Goal: Task Accomplishment & Management: Complete application form

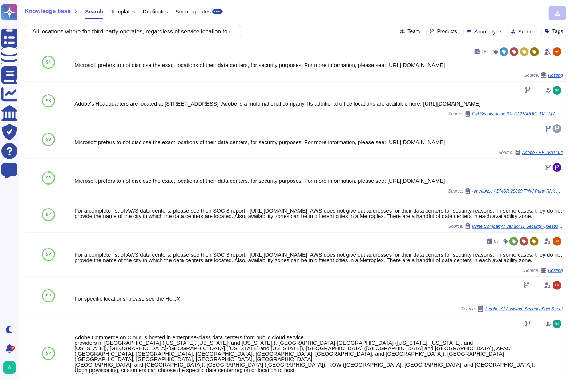
scroll to position [174, 0]
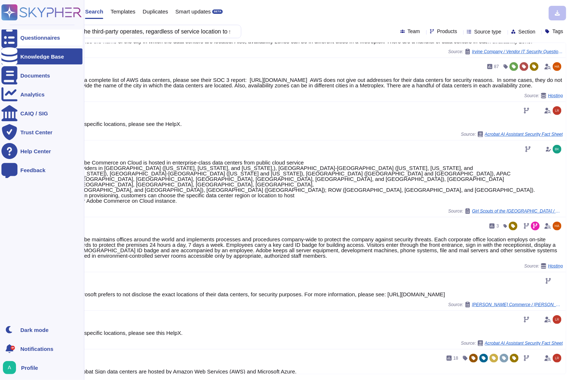
click at [11, 35] on icon at bounding box center [9, 37] width 16 height 21
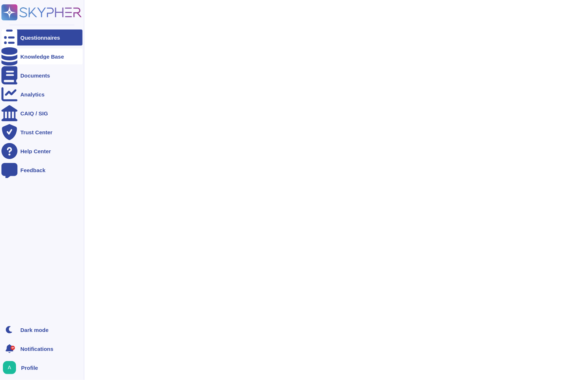
click at [46, 55] on div "Knowledge Base" at bounding box center [42, 56] width 44 height 5
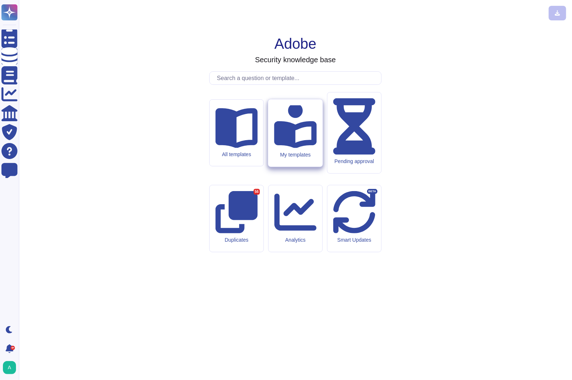
click at [301, 148] on icon at bounding box center [295, 125] width 43 height 45
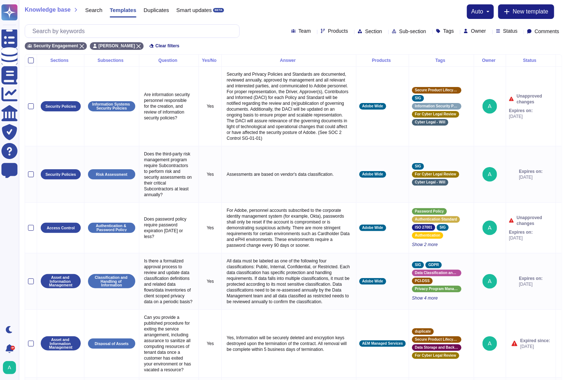
click at [529, 61] on div "Status" at bounding box center [531, 60] width 44 height 4
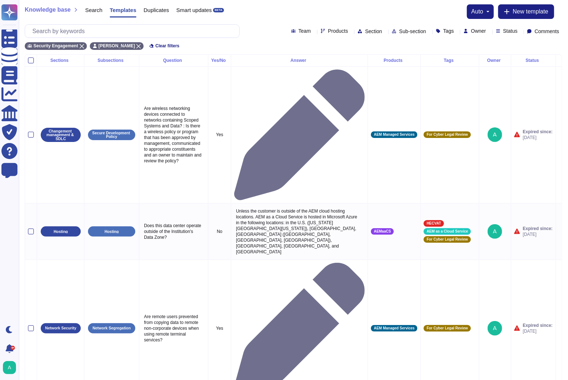
click at [520, 32] on icon at bounding box center [520, 32] width 0 height 0
click at [494, 87] on div at bounding box center [495, 85] width 6 height 6
click at [461, 40] on div "Security Engagement [PERSON_NAME] Expired Clear filters" at bounding box center [293, 44] width 537 height 12
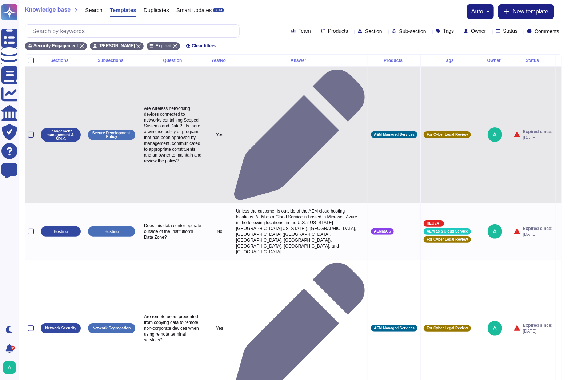
click at [559, 135] on icon at bounding box center [559, 135] width 0 height 0
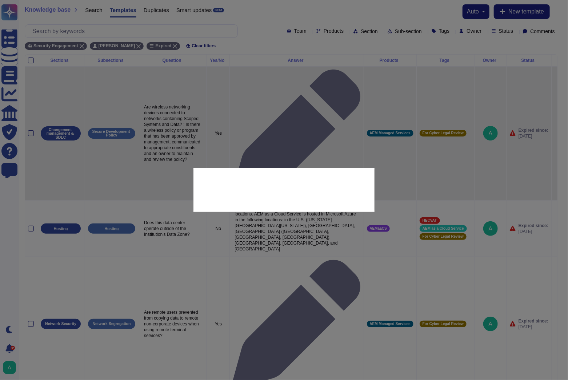
type textarea "Are wireless networking devices connected to networks containing Scoped Systems…"
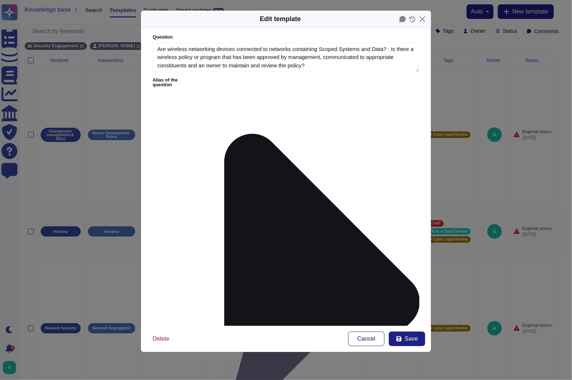
type textarea "Are wireless networking devices connected to networks containing Scoped Systems…"
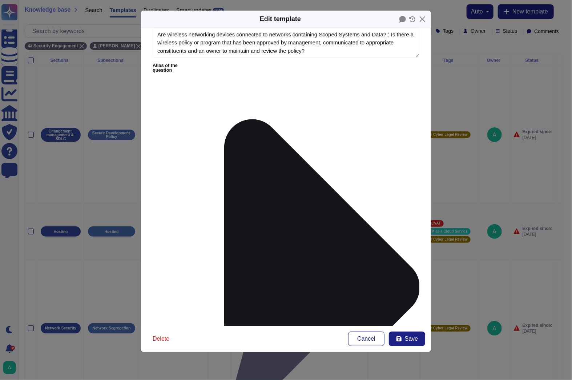
scroll to position [23, 0]
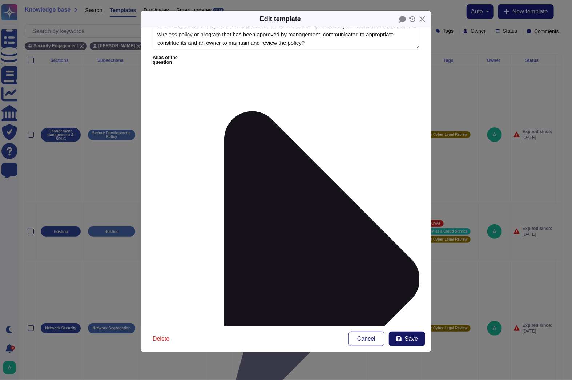
click at [413, 342] on button "Save" at bounding box center [407, 338] width 36 height 15
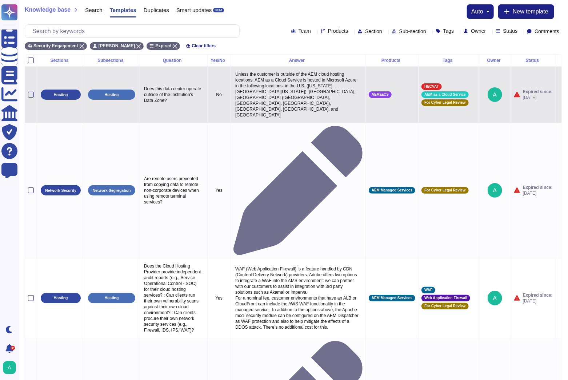
click at [559, 95] on icon at bounding box center [559, 95] width 0 height 0
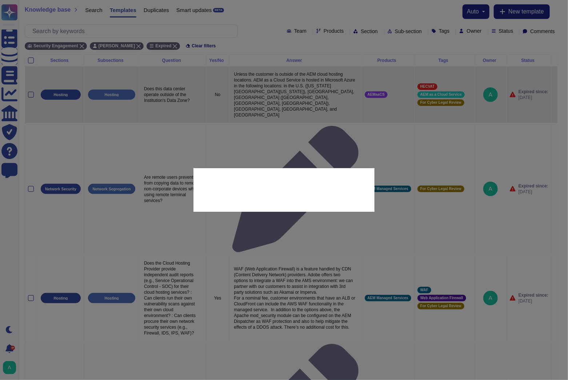
type textarea "Does this data center operate outside of the Institution's Data Zone?"
type textarea "Unless the customer is outside of the AEM cloud hosting locations. AEM as a Clo…"
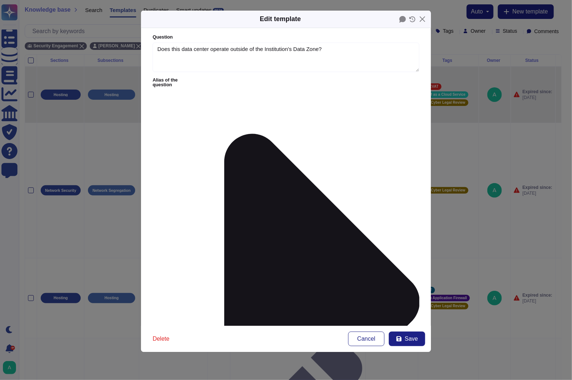
type textarea "Does this data center operate outside of the Institution's Data Zone?"
type textarea "Unless the customer is outside of the AEM cloud hosting locations. AEM as a Clo…"
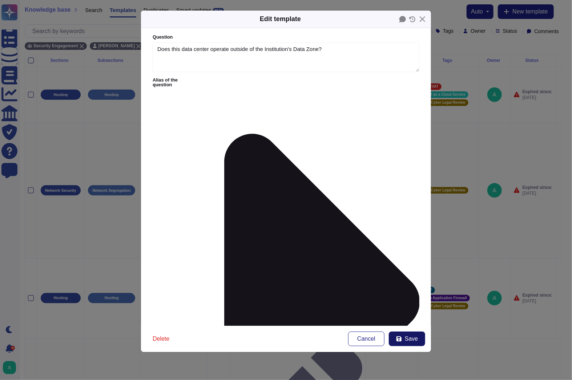
click at [406, 336] on span "Save" at bounding box center [411, 339] width 13 height 6
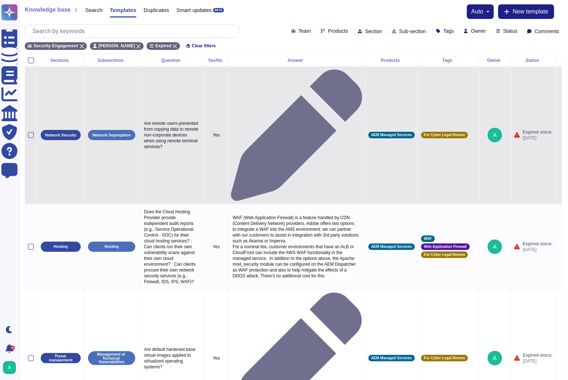
click at [559, 135] on icon at bounding box center [559, 135] width 0 height 0
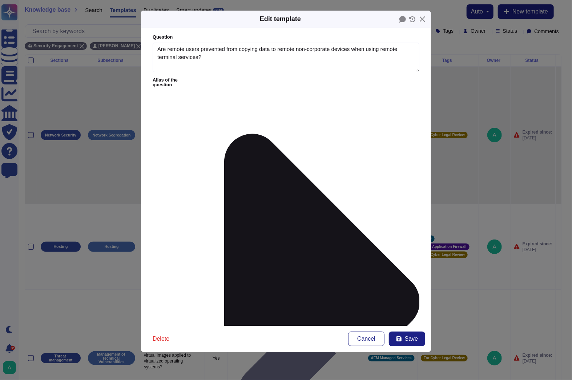
type textarea "Are remote users prevented from copying data to remote non-corporate devices wh…"
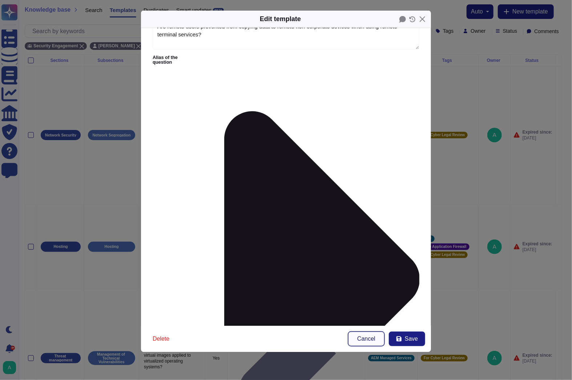
click at [366, 338] on span "Cancel" at bounding box center [366, 339] width 18 height 6
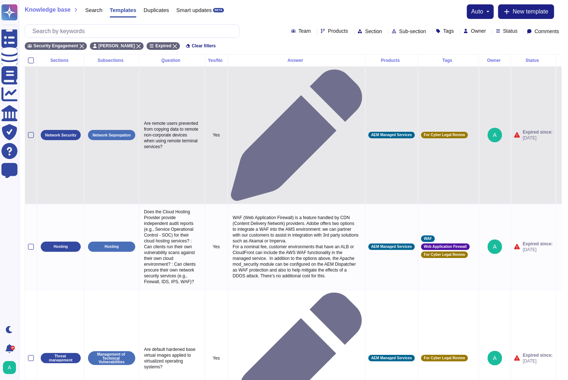
drag, startPoint x: 180, startPoint y: 97, endPoint x: 144, endPoint y: 73, distance: 43.4
click at [144, 119] on p "Are remote users prevented from copying data to remote non-corporate devices wh…" at bounding box center [172, 135] width 60 height 33
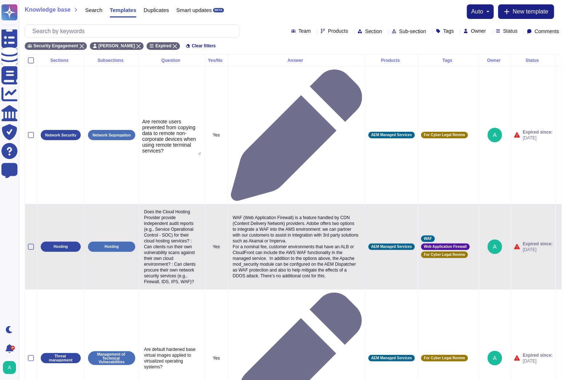
type textarea "Are remote users prevented from copying data to remote non-corporate devices wh…"
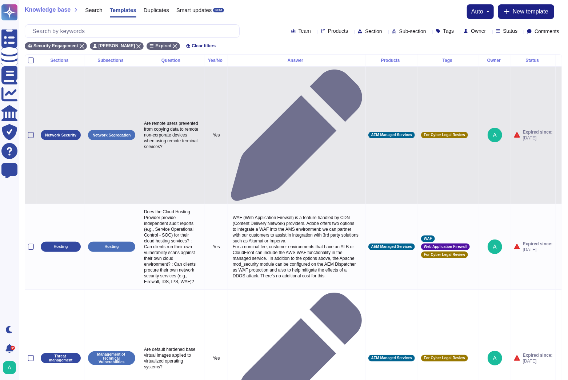
click at [559, 135] on icon at bounding box center [559, 135] width 0 height 0
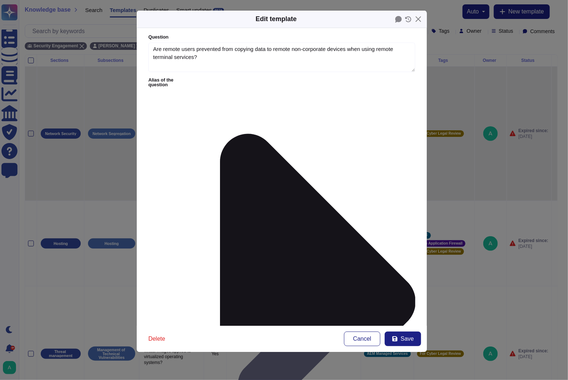
type textarea "Are remote users prevented from copying data to remote non-corporate devices wh…"
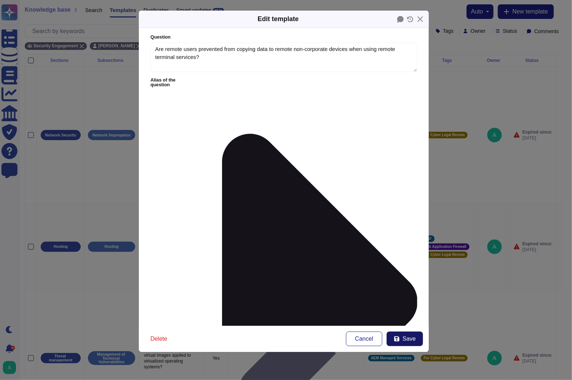
click at [408, 340] on span "Save" at bounding box center [409, 339] width 13 height 6
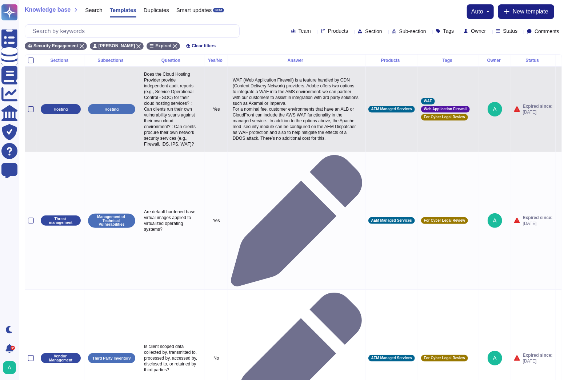
click at [559, 109] on icon at bounding box center [559, 109] width 0 height 0
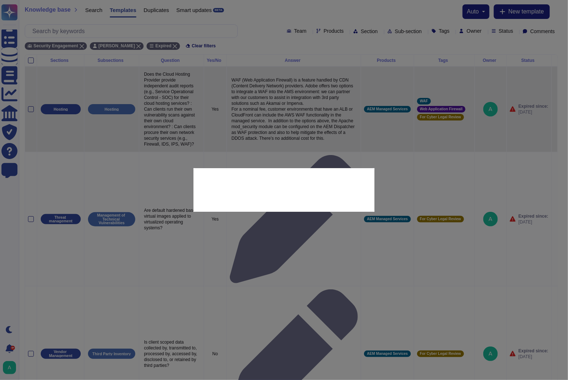
type textarea "Does the Cloud Hosting Provider provide independent audit reports (e.g., Servic…"
type textarea "WAF (Web Application Firewall) is a feature handled by CDN (Content Delivery Ne…"
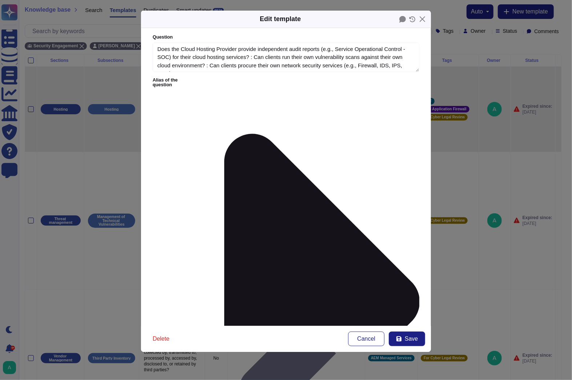
type textarea "Does the Cloud Hosting Provider provide independent audit reports (e.g., Servic…"
type textarea "WAF (Web Application Firewall) is a feature handled by CDN (Content Delivery Ne…"
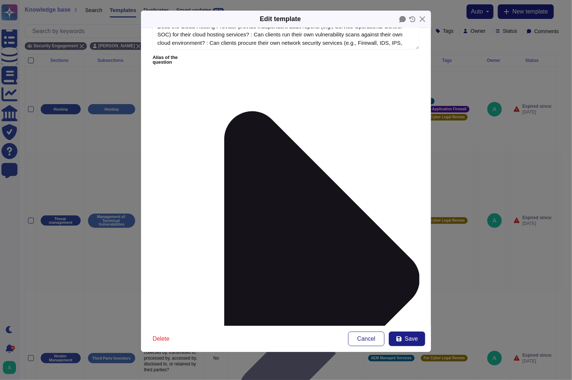
click at [417, 338] on span "Save" at bounding box center [411, 339] width 13 height 6
type input "[DATE]"
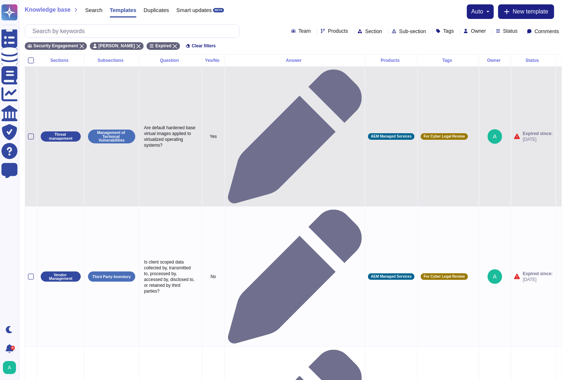
click at [559, 137] on icon at bounding box center [559, 137] width 0 height 0
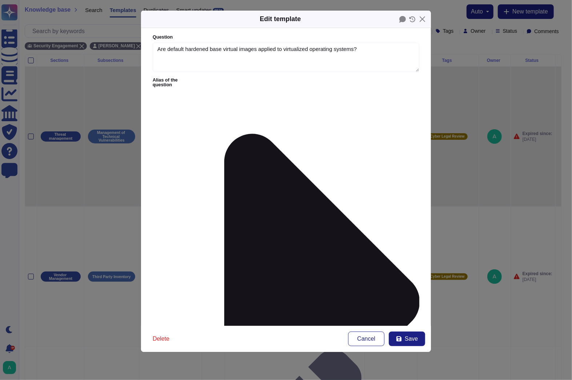
type textarea "Are default hardened base virtual images applied to virtualized operating syste…"
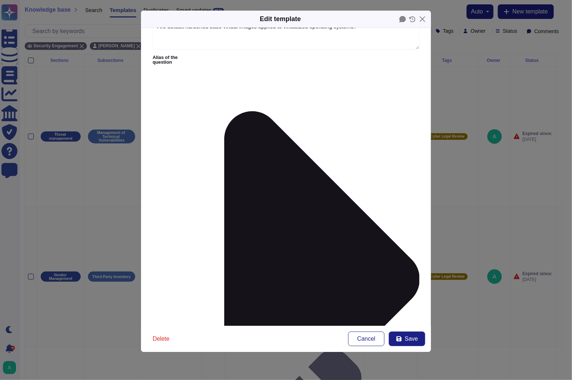
click at [407, 338] on span "Save" at bounding box center [411, 339] width 13 height 6
type input "[DATE]"
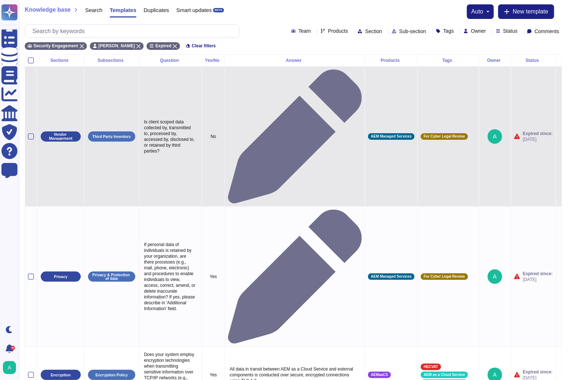
click at [559, 137] on icon at bounding box center [559, 137] width 0 height 0
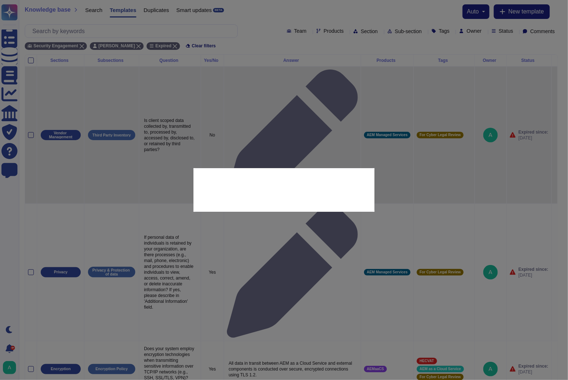
type textarea "Is client scoped data collected by, transmitted to, processed by, accessed by, …"
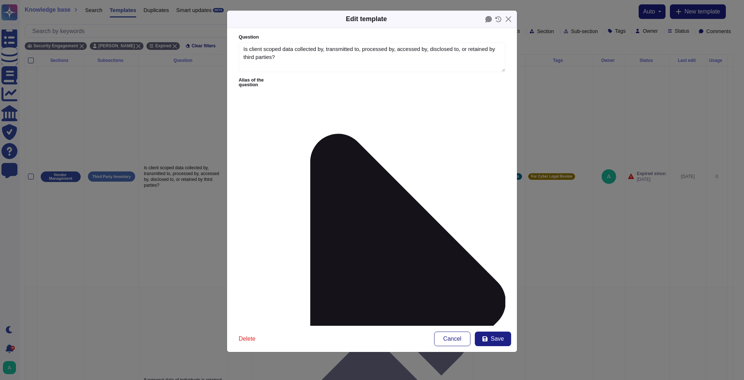
type textarea "Is client scoped data collected by, transmitted to, processed by, accessed by, …"
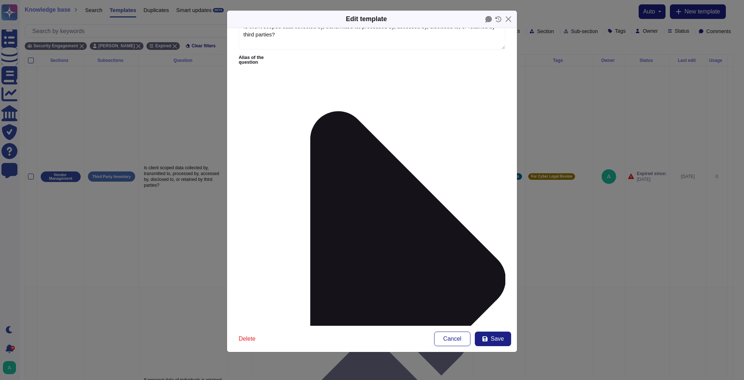
click at [490, 339] on button "Save" at bounding box center [493, 338] width 36 height 15
type input "[DATE]"
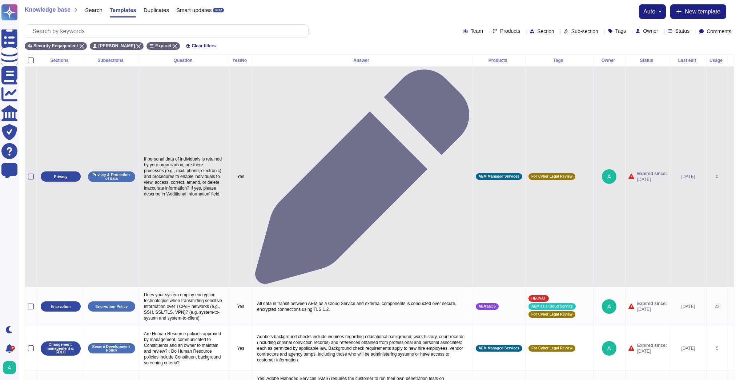
click at [572, 177] on icon at bounding box center [731, 177] width 0 height 0
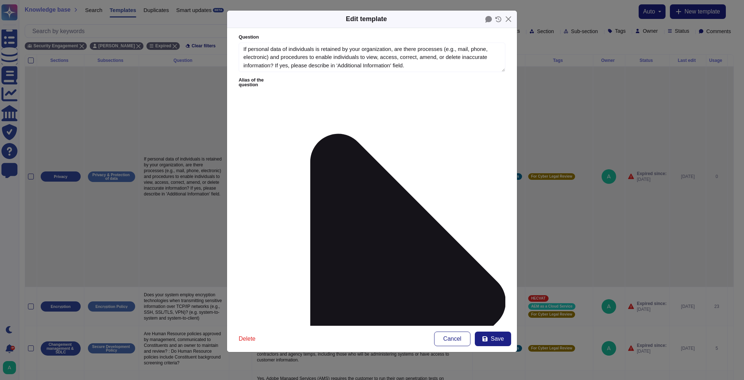
type textarea "If personal data of individuals is retained by your organization, are there pro…"
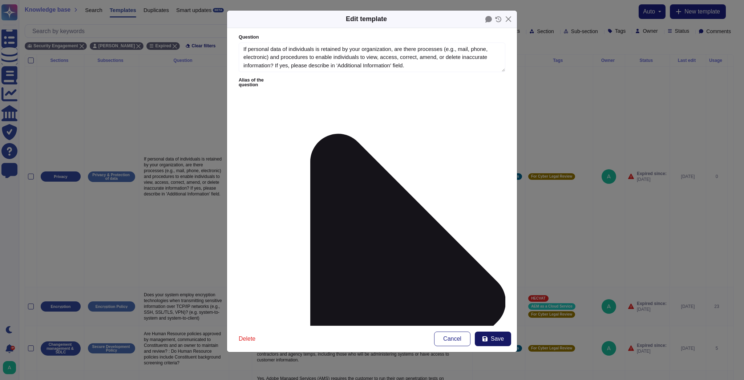
click at [497, 337] on span "Save" at bounding box center [497, 339] width 13 height 6
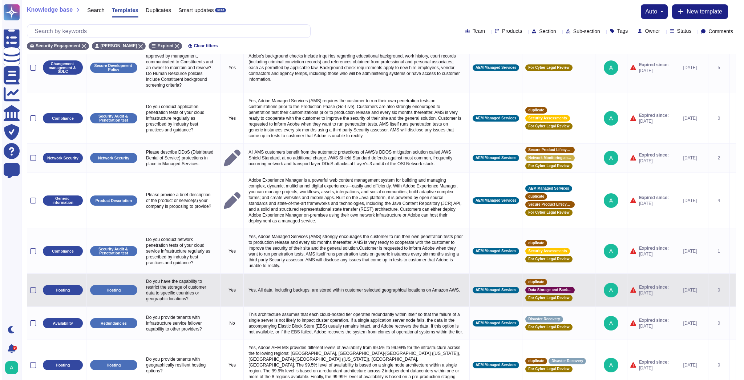
scroll to position [0, 0]
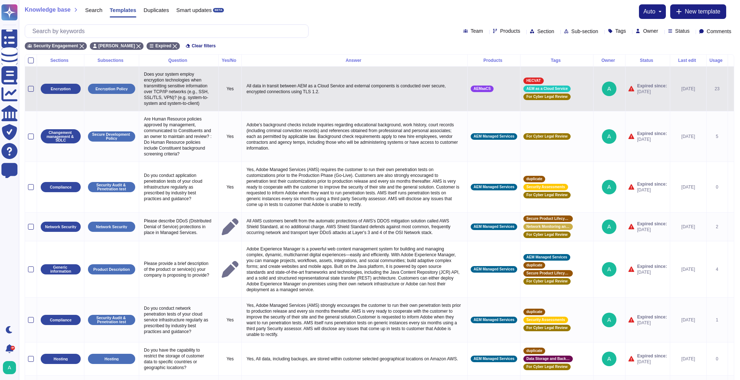
click at [572, 89] on icon at bounding box center [731, 89] width 0 height 0
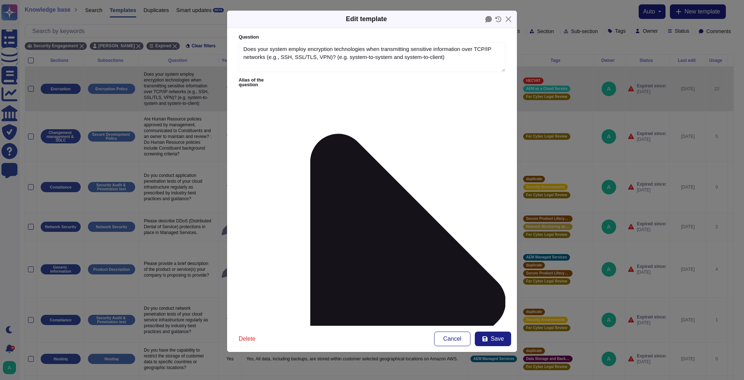
type textarea "Does your system employ encryption technologies when transmitting sensitive inf…"
type textarea "All data in transit between AEM as a Cloud Service and external components is c…"
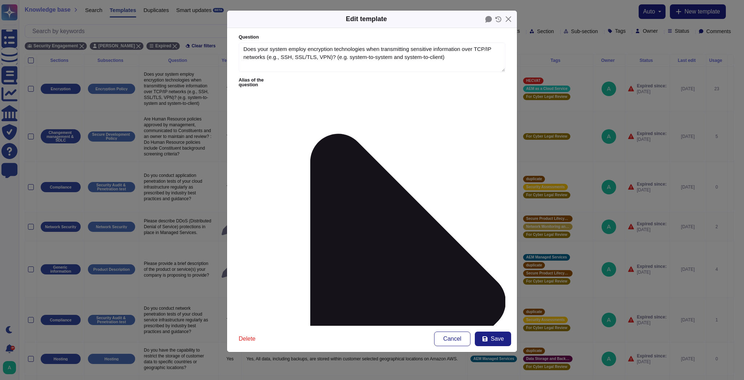
click at [502, 340] on span "Save" at bounding box center [497, 339] width 13 height 6
type input "[DATE]"
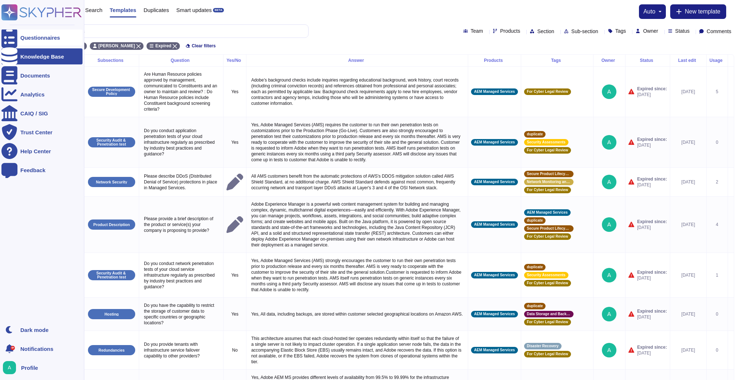
click at [31, 37] on div "Questionnaires" at bounding box center [40, 37] width 40 height 5
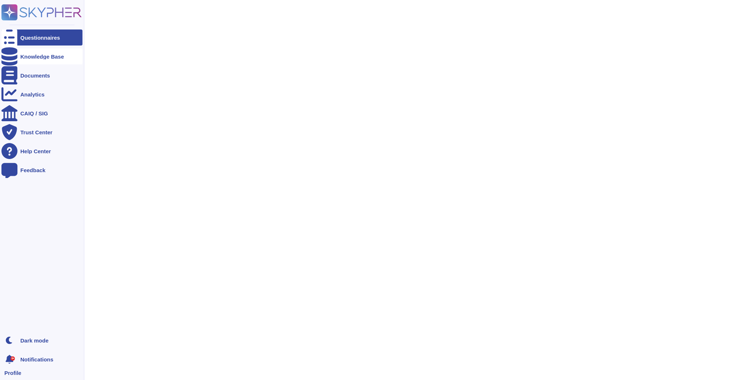
click at [45, 55] on div "Knowledge Base" at bounding box center [42, 56] width 44 height 5
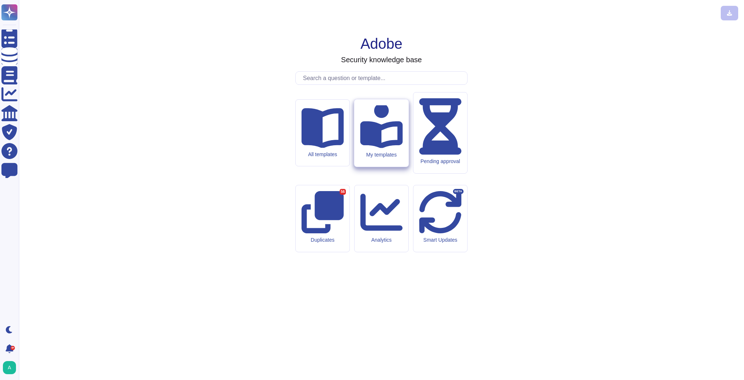
click at [388, 148] on icon at bounding box center [381, 125] width 43 height 45
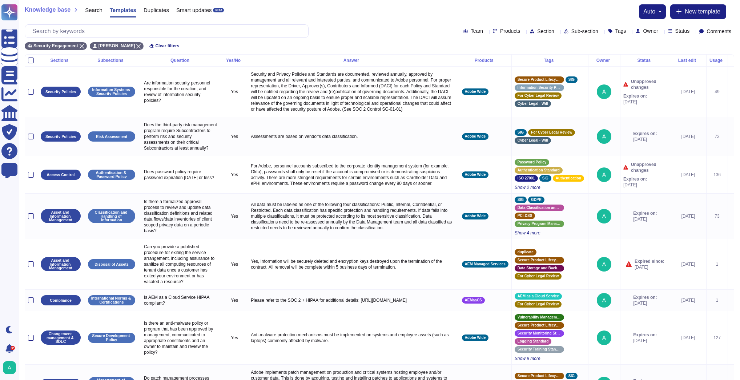
click at [572, 32] on icon at bounding box center [693, 32] width 0 height 0
click at [572, 85] on div at bounding box center [668, 85] width 6 height 6
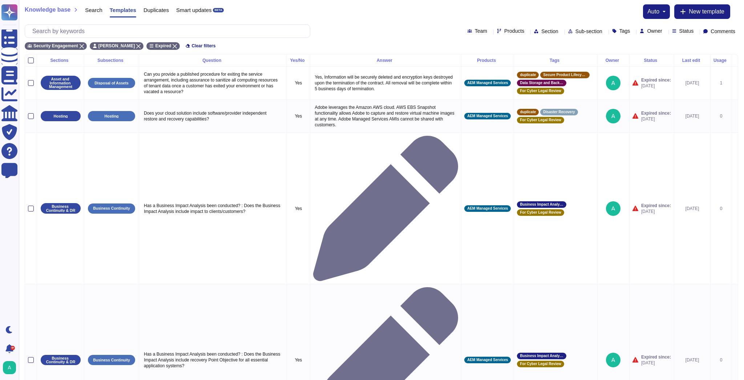
click at [558, 16] on div "Knowledge base Search Templates Duplicates Smart updates BETA auto New template" at bounding box center [382, 11] width 714 height 15
click at [572, 32] on icon at bounding box center [666, 32] width 0 height 0
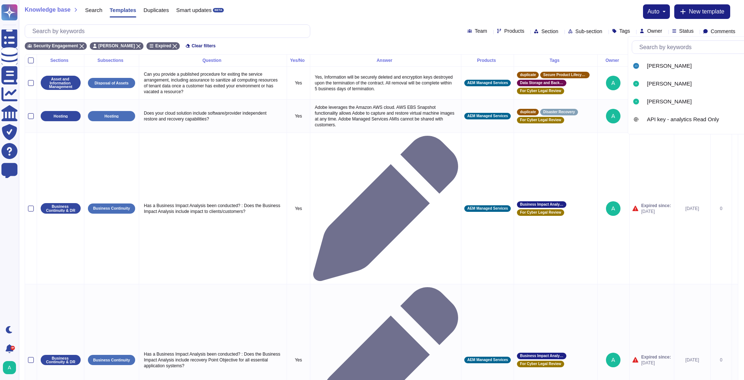
click at [572, 32] on icon at bounding box center [666, 32] width 0 height 0
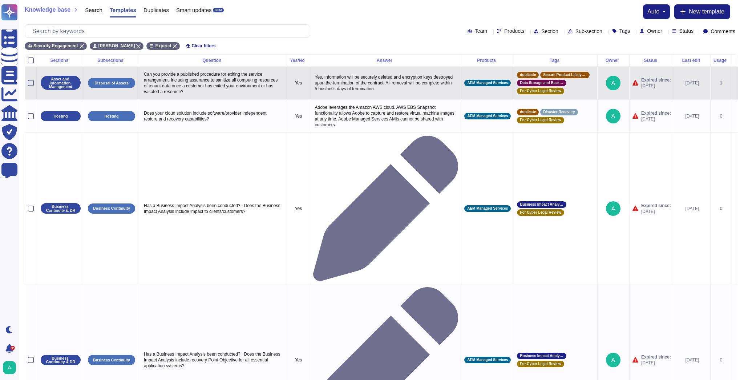
click at [572, 83] on icon at bounding box center [735, 83] width 0 height 0
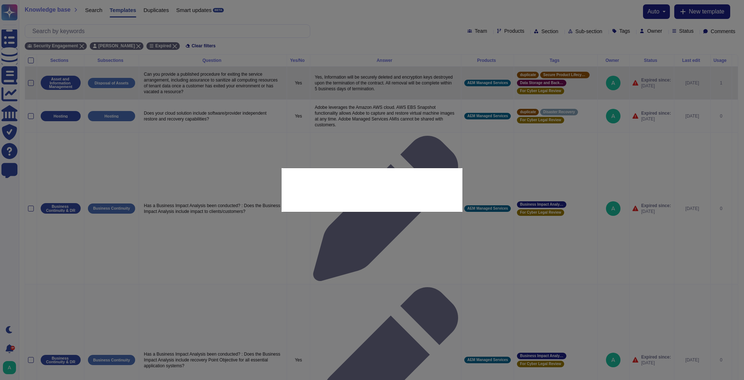
type textarea "Can you provide a published procedure for exiting the service arrangement, incl…"
type textarea "Yes, Information will be securely deleted and encryption keys destroyed upon th…"
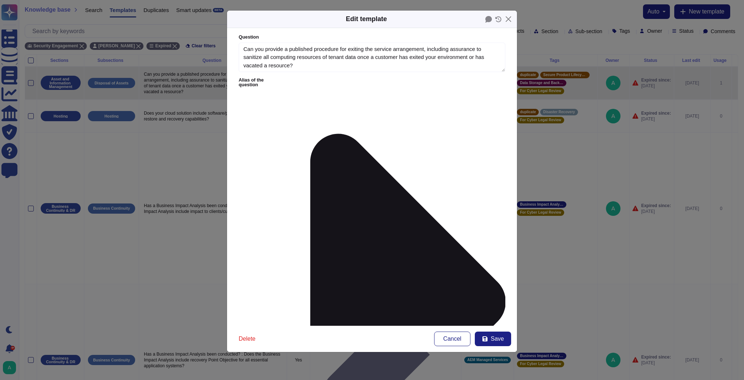
type textarea "Can you provide a published procedure for exiting the service arrangement, incl…"
type textarea "Yes, Information will be securely deleted and encryption keys destroyed upon th…"
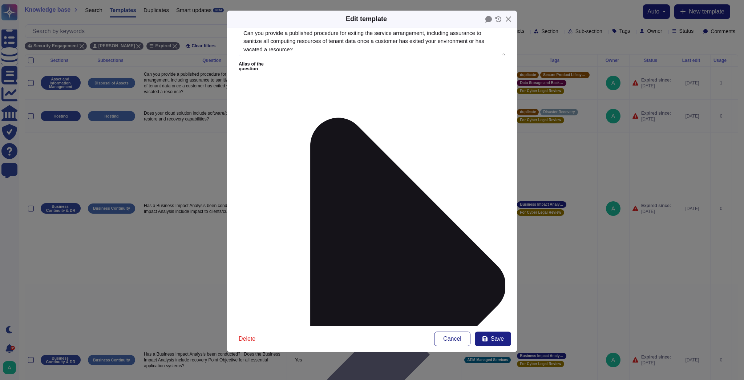
scroll to position [23, 0]
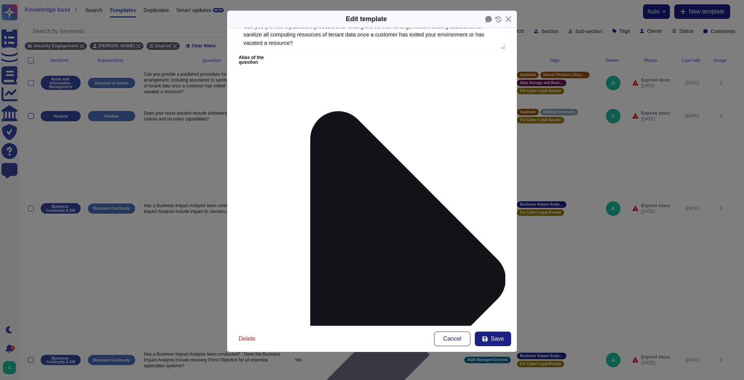
drag, startPoint x: 320, startPoint y: 279, endPoint x: 285, endPoint y: 278, distance: 35.6
click at [490, 340] on button "Save" at bounding box center [493, 338] width 36 height 15
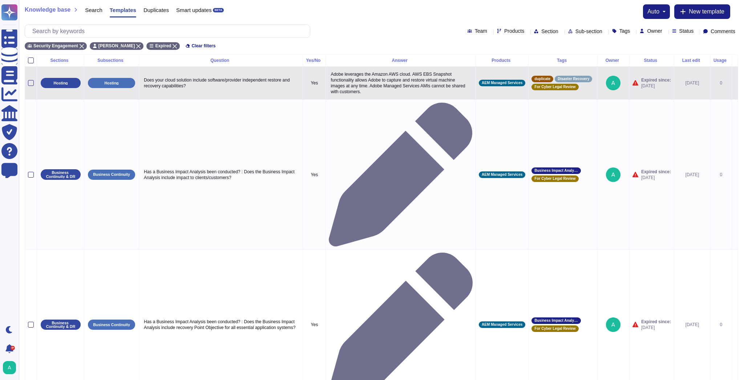
click at [572, 83] on icon at bounding box center [735, 83] width 0 height 0
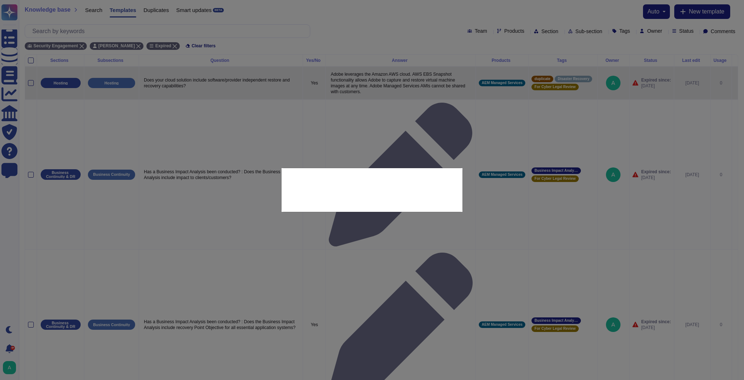
type textarea "Does your cloud solution include software/provider independent restore and reco…"
type textarea "Adobe leverages the Amazon AWS cloud. AWS EBS Snapshot functionality allows Ado…"
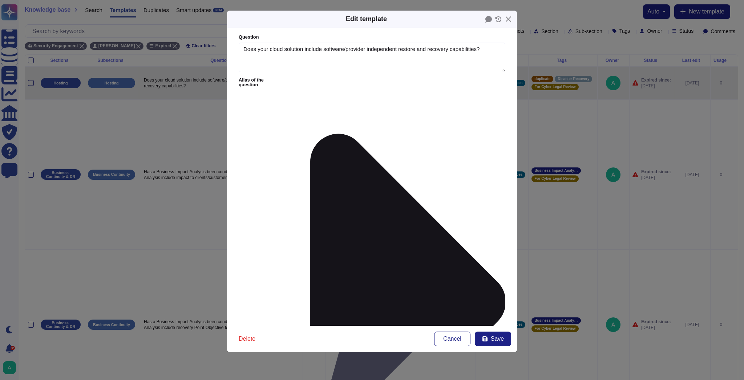
type textarea "Does your cloud solution include software/provider independent restore and reco…"
type textarea "Adobe leverages the Amazon AWS cloud. AWS EBS Snapshot functionality allows Ado…"
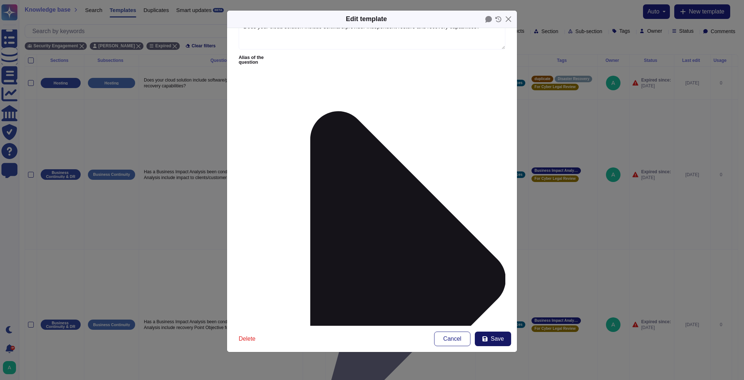
click at [492, 338] on span "Save" at bounding box center [497, 339] width 13 height 6
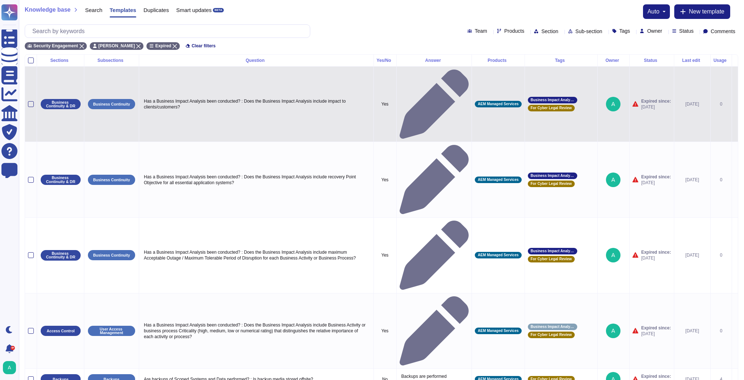
click at [572, 104] on icon at bounding box center [735, 104] width 0 height 0
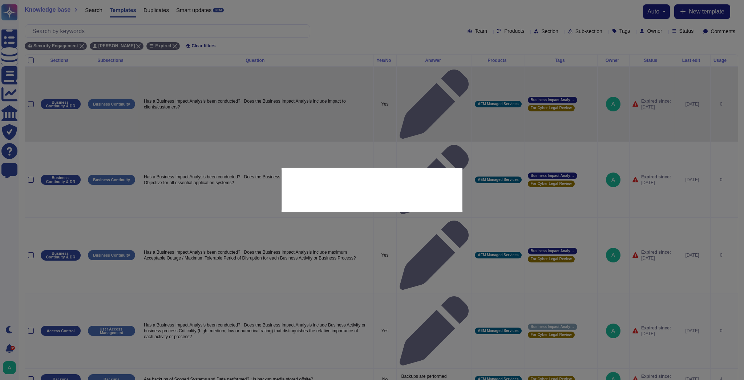
type textarea "Has a Business Impact Analysis been conducted? : Does the Business Impact Analy…"
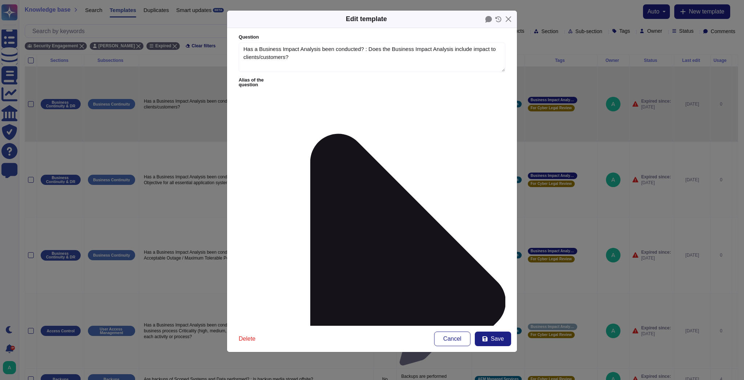
type textarea "Has a Business Impact Analysis been conducted? : Does the Business Impact Analy…"
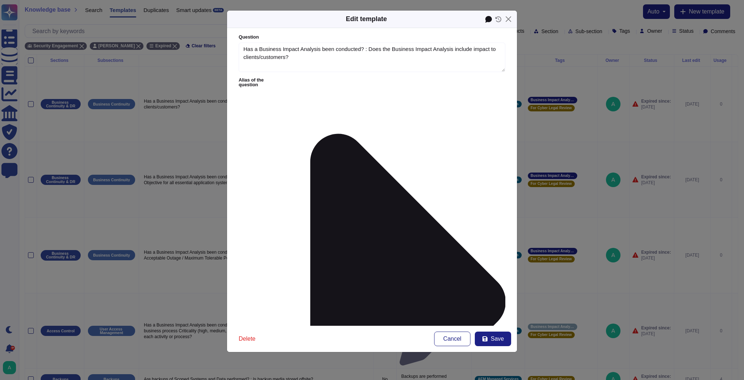
click at [489, 19] on icon at bounding box center [489, 19] width 7 height 7
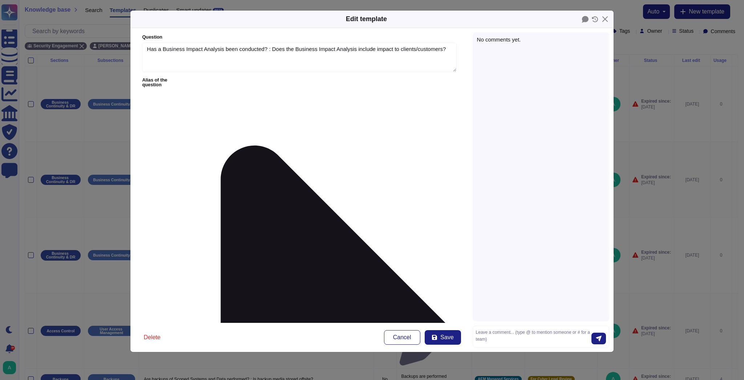
click at [496, 41] on div "No comments yet." at bounding box center [541, 39] width 128 height 5
click at [572, 19] on button "Close" at bounding box center [605, 18] width 11 height 11
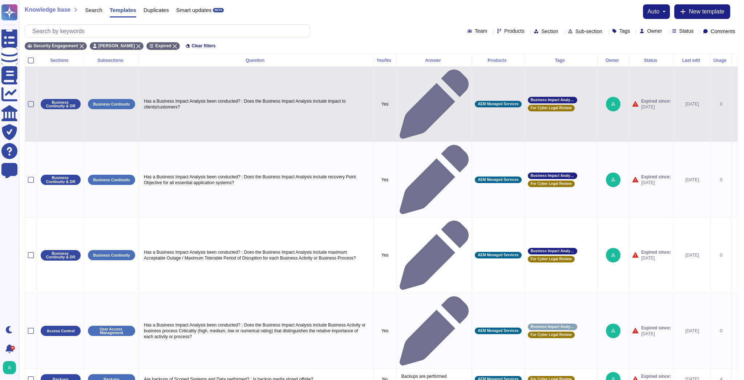
click at [572, 104] on icon at bounding box center [735, 104] width 0 height 0
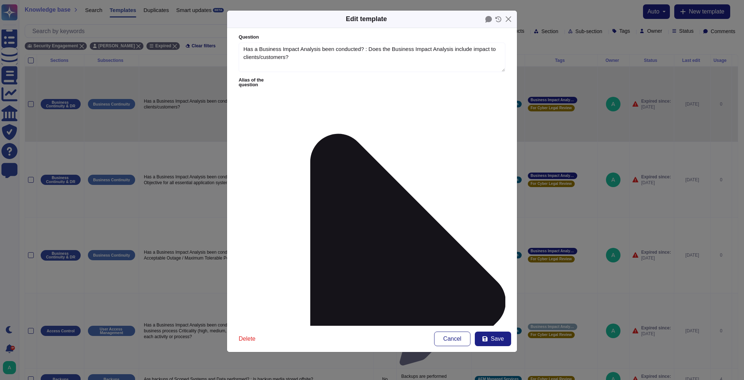
type textarea "Has a Business Impact Analysis been conducted? : Does the Business Impact Analy…"
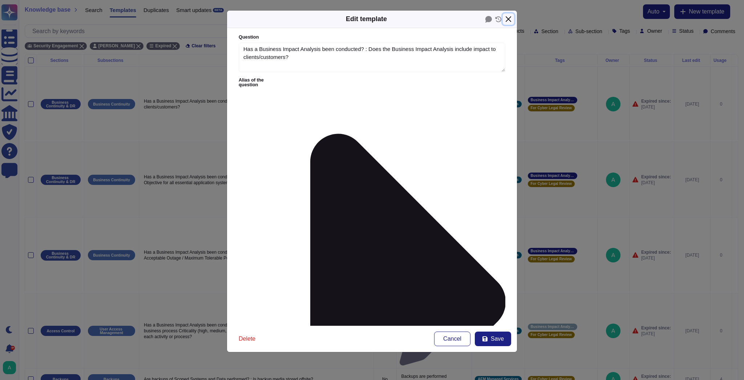
click at [506, 18] on button "Close" at bounding box center [508, 18] width 11 height 11
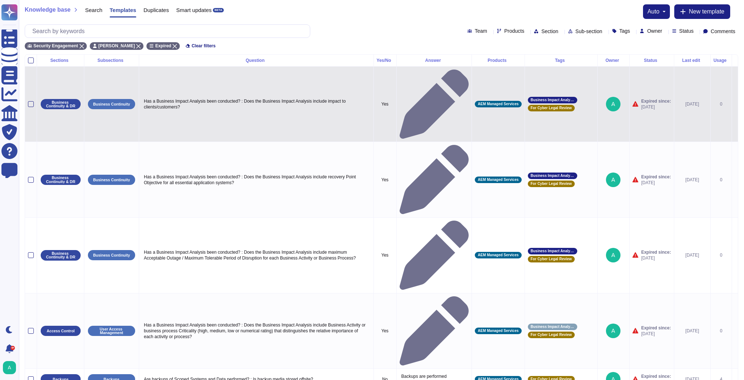
click at [431, 77] on icon at bounding box center [434, 103] width 69 height 69
click at [465, 7] on div "Knowledge base Search Templates Duplicates Smart updates BETA auto New template" at bounding box center [382, 11] width 714 height 15
click at [572, 104] on icon at bounding box center [735, 104] width 0 height 0
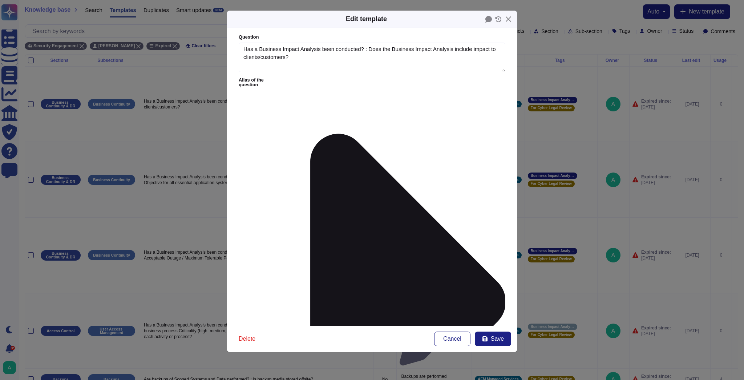
type textarea "Has a Business Impact Analysis been conducted? : Does the Business Impact Analy…"
click at [496, 337] on span "Save" at bounding box center [497, 339] width 13 height 6
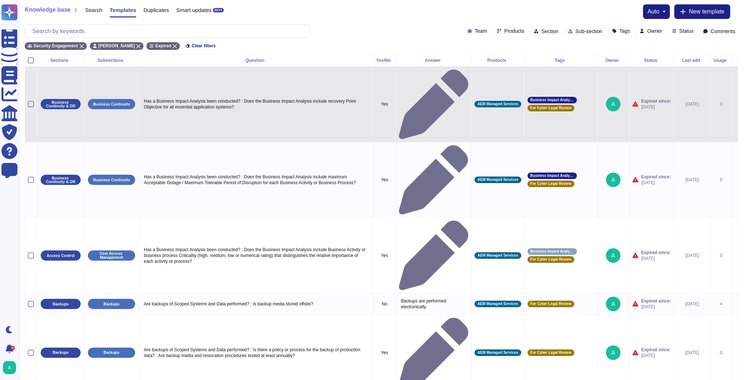
click at [572, 105] on icon at bounding box center [735, 105] width 0 height 0
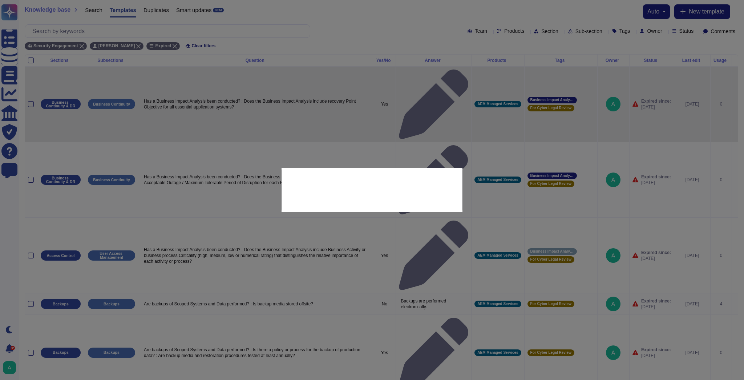
type textarea "Has a Business Impact Analysis been conducted? : Does the Business Impact Analy…"
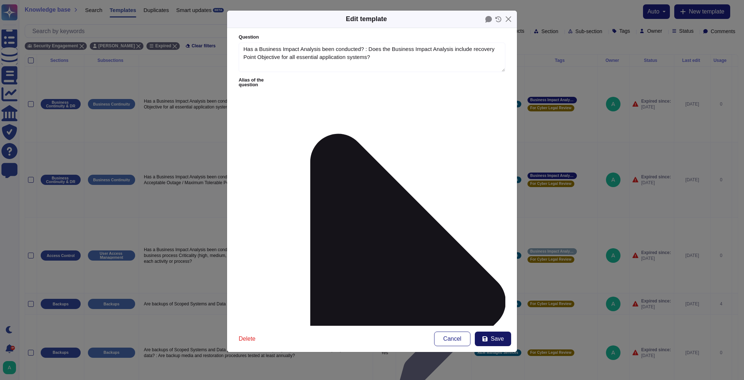
click at [487, 342] on button "Save" at bounding box center [493, 338] width 36 height 15
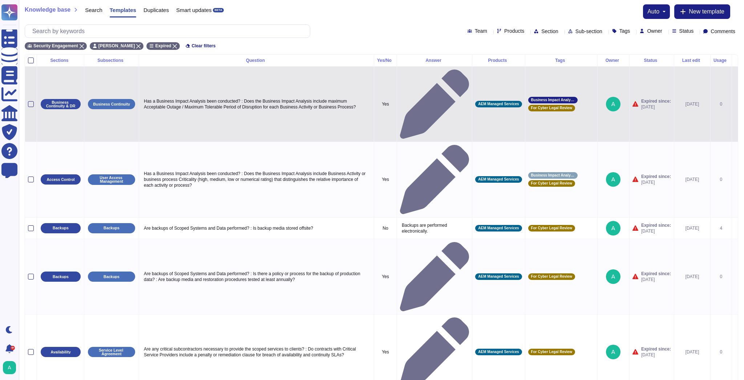
click at [572, 104] on icon at bounding box center [735, 104] width 0 height 0
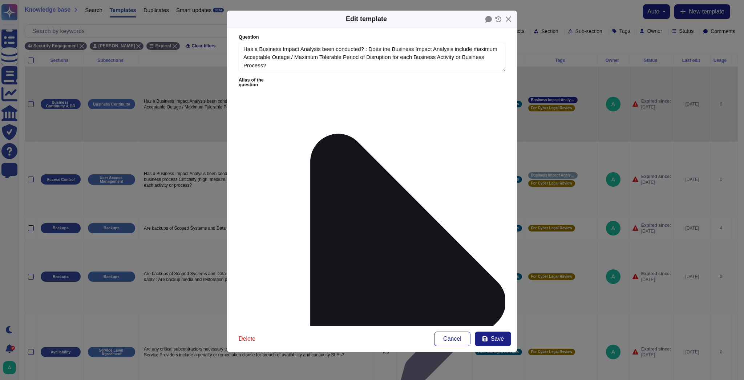
type textarea "Has a Business Impact Analysis been conducted? : Does the Business Impact Analy…"
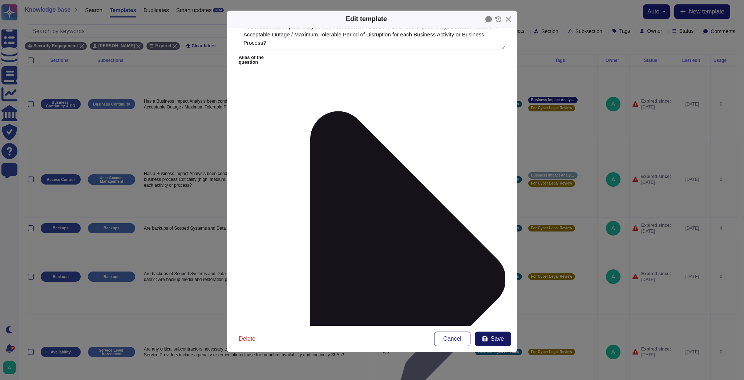
click at [500, 336] on span "Save" at bounding box center [497, 339] width 13 height 6
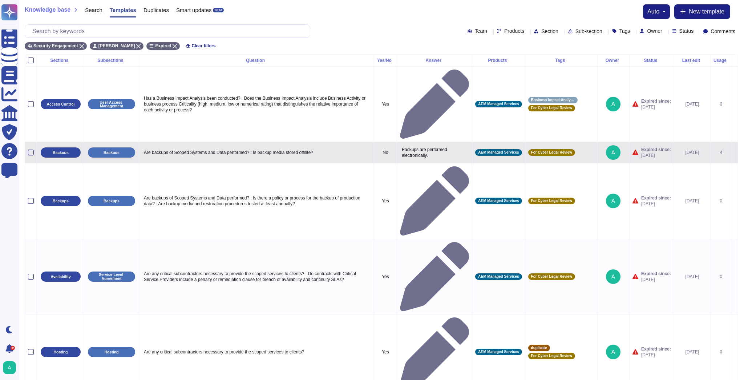
click at [572, 153] on icon at bounding box center [735, 153] width 0 height 0
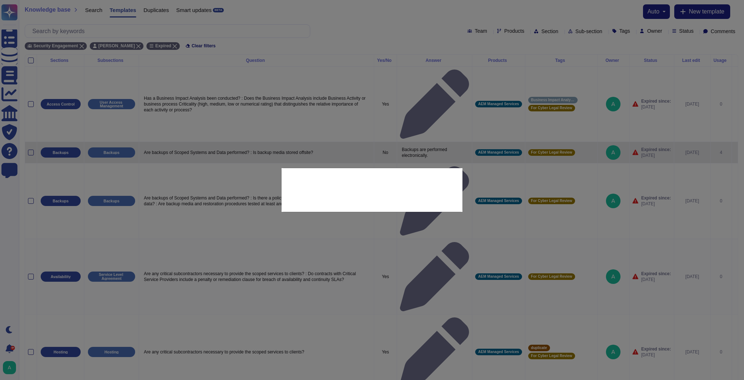
type textarea "Are backups of Scoped Systems and Data performed? : Is backup media stored offs…"
type textarea "Backups are performed electronically."
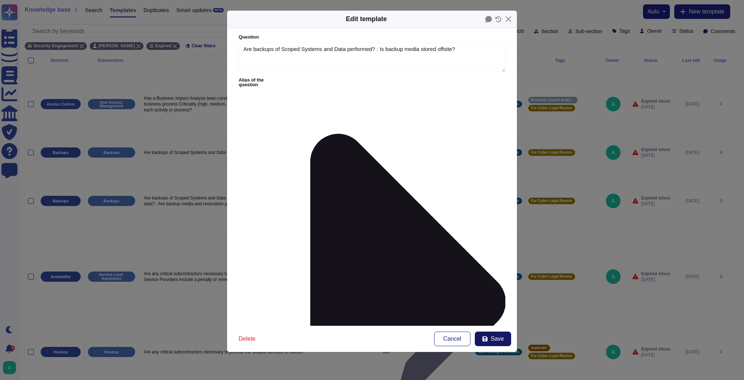
click at [490, 338] on button "Save" at bounding box center [493, 338] width 36 height 15
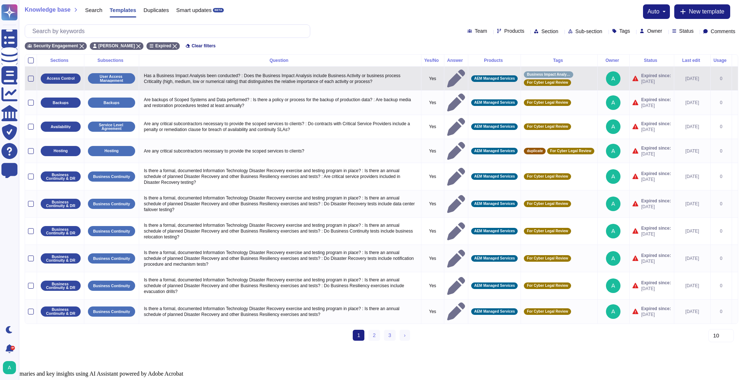
click at [572, 79] on icon at bounding box center [735, 79] width 0 height 0
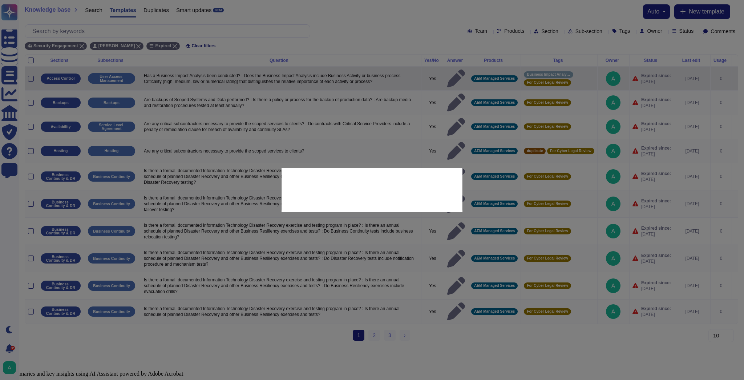
type textarea "Has a Business Impact Analysis been conducted? : Does the Business Impact Analy…"
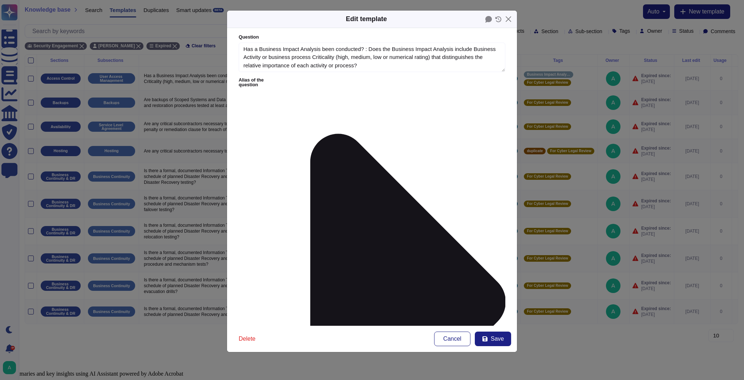
type textarea "Has a Business Impact Analysis been conducted? : Does the Business Impact Analy…"
click at [491, 336] on button "Save" at bounding box center [493, 338] width 36 height 15
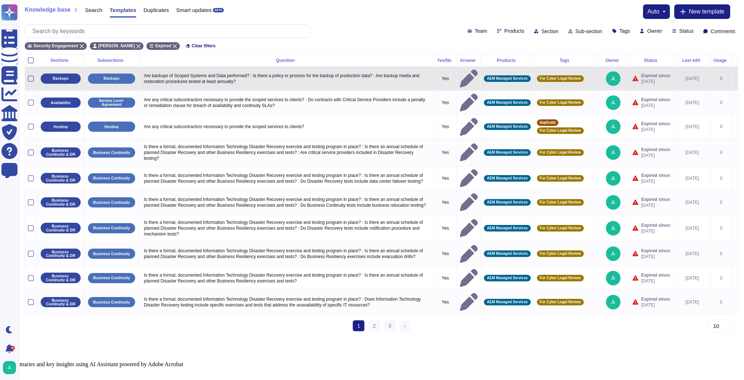
click at [572, 79] on icon at bounding box center [735, 79] width 0 height 0
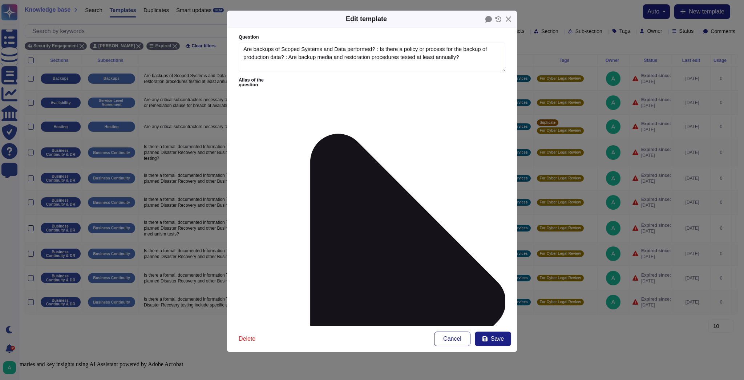
type textarea "Are backups of Scoped Systems and Data performed? : Is there a policy or proces…"
click at [499, 339] on span "Save" at bounding box center [497, 339] width 13 height 6
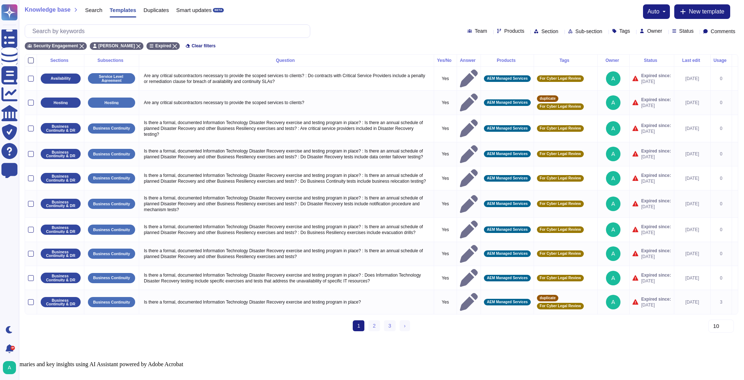
click at [31, 58] on div at bounding box center [31, 60] width 6 height 6
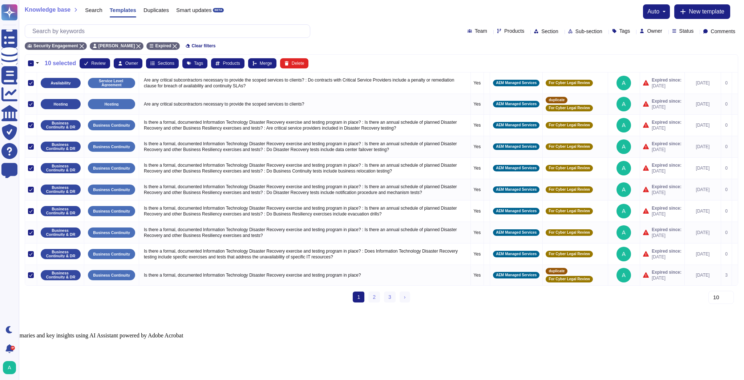
click at [31, 62] on div "-" at bounding box center [31, 63] width 6 height 6
click at [0, 0] on input "-" at bounding box center [0, 0] width 0 height 0
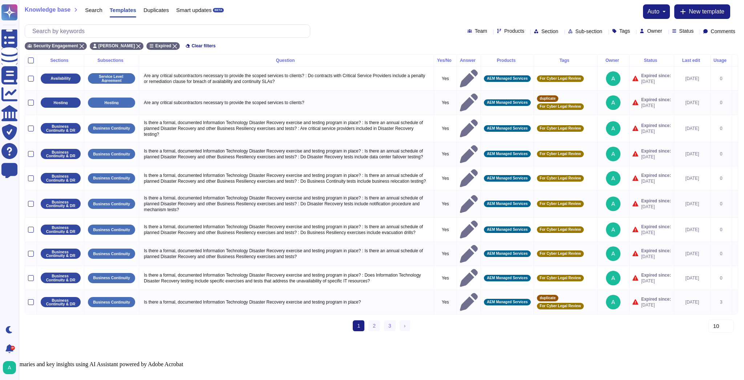
click at [31, 62] on div at bounding box center [31, 60] width 6 height 6
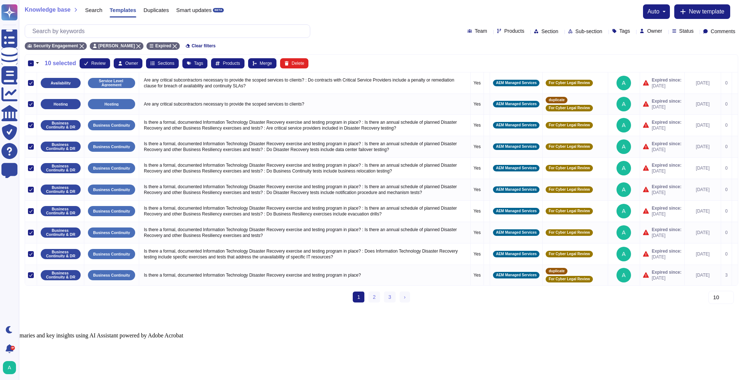
click at [31, 62] on div "-" at bounding box center [31, 63] width 6 height 6
click at [0, 0] on input "-" at bounding box center [0, 0] width 0 height 0
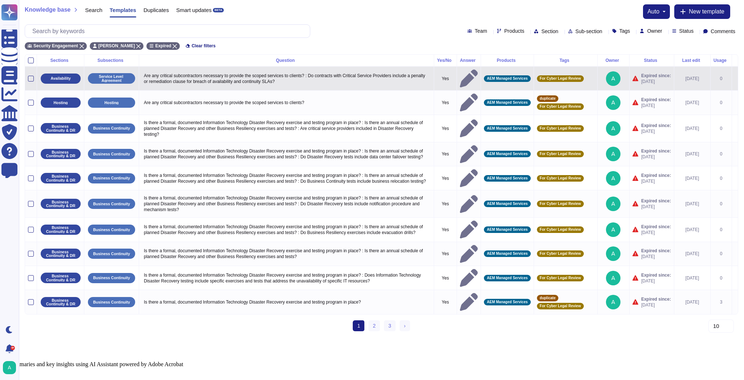
click at [572, 79] on icon at bounding box center [735, 79] width 0 height 0
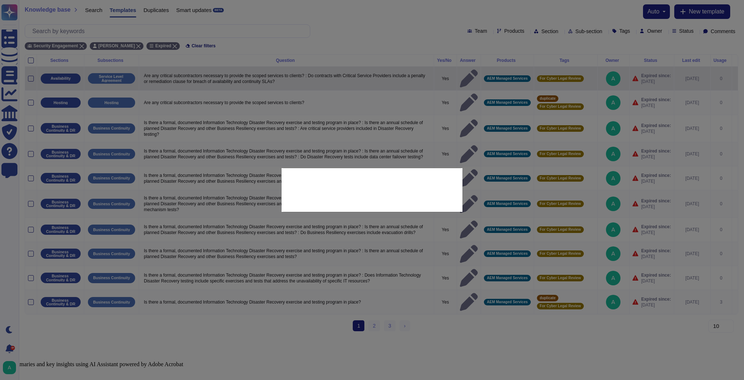
type textarea "Are any critical subcontractors necessary to provide the scoped services to cli…"
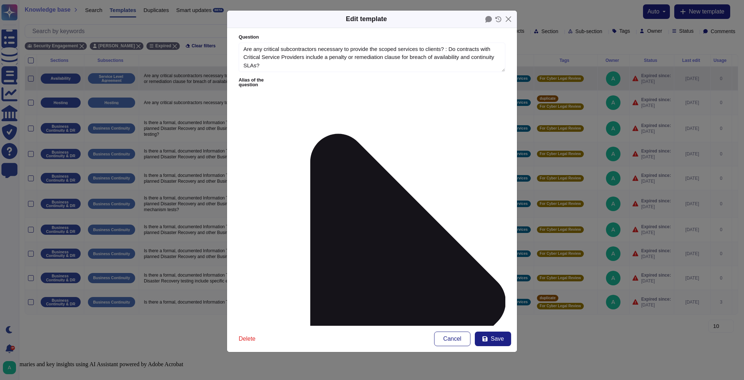
type textarea "Are any critical subcontractors necessary to provide the scoped services to cli…"
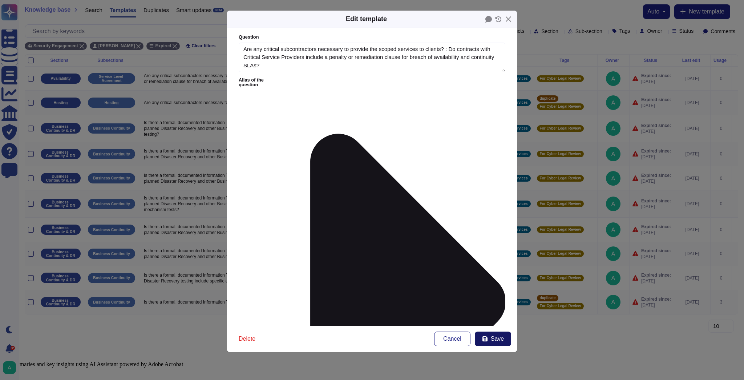
click at [499, 342] on button "Save" at bounding box center [493, 338] width 36 height 15
